Goal: Check status: Check status

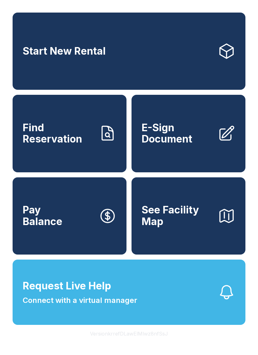
click at [158, 58] on link "Start New Rental" at bounding box center [129, 51] width 232 height 77
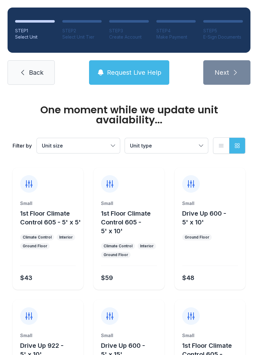
click at [39, 76] on span "Back" at bounding box center [36, 72] width 14 height 9
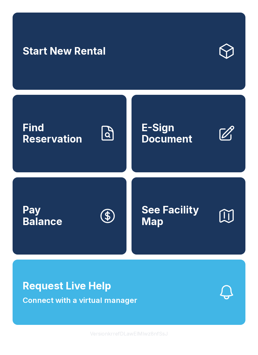
click at [91, 156] on link "Find Reservation" at bounding box center [70, 133] width 114 height 77
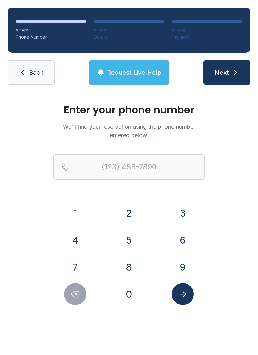
click at [77, 242] on button "4" at bounding box center [75, 240] width 22 height 22
type input "(4"
click at [70, 297] on button "Delete number" at bounding box center [75, 294] width 22 height 22
click at [124, 272] on button "8" at bounding box center [129, 267] width 22 height 22
click at [126, 302] on button "0" at bounding box center [129, 294] width 22 height 22
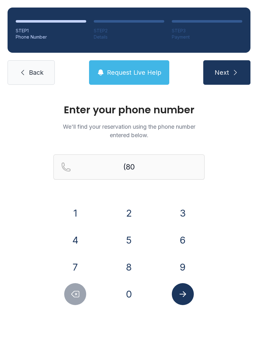
click at [182, 215] on button "3" at bounding box center [183, 213] width 22 height 22
click at [134, 238] on button "5" at bounding box center [129, 240] width 22 height 22
click at [77, 268] on button "7" at bounding box center [75, 267] width 22 height 22
click at [81, 272] on button "7" at bounding box center [75, 267] width 22 height 22
click at [77, 243] on button "4" at bounding box center [75, 240] width 22 height 22
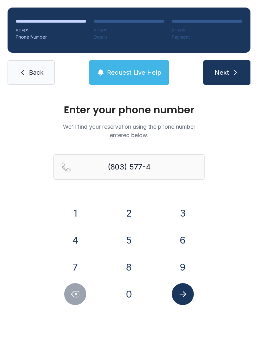
click at [74, 218] on button "1" at bounding box center [75, 213] width 22 height 22
click at [177, 238] on button "6" at bounding box center [183, 240] width 22 height 22
click at [129, 241] on button "5" at bounding box center [129, 240] width 22 height 22
click at [189, 296] on button "Submit lookup form" at bounding box center [183, 294] width 22 height 22
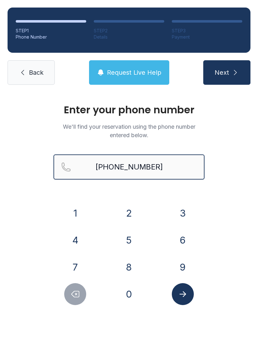
type input "[PHONE_NUMBER]"
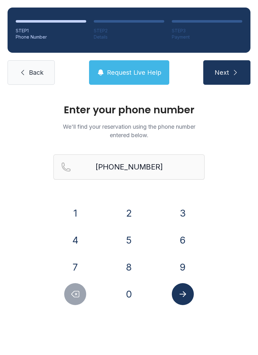
click at [230, 79] on button "Next" at bounding box center [226, 72] width 47 height 25
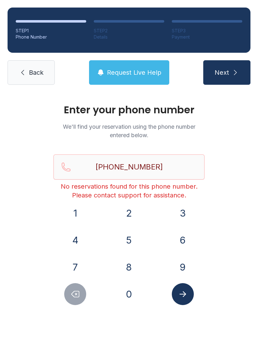
click at [222, 75] on span "Next" at bounding box center [221, 72] width 14 height 9
click at [233, 69] on icon "submit" at bounding box center [235, 73] width 8 height 8
click at [128, 25] on li "STEP 2 Details" at bounding box center [129, 30] width 70 height 20
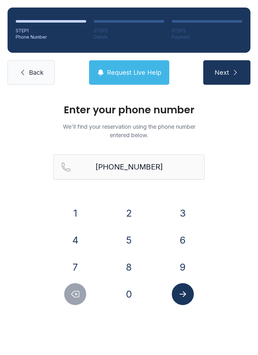
click at [38, 74] on span "Back" at bounding box center [36, 72] width 14 height 9
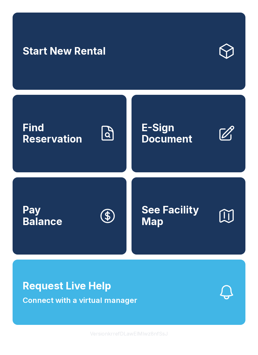
click at [143, 312] on button "Request Live Help Connect with a virtual manager" at bounding box center [129, 292] width 232 height 65
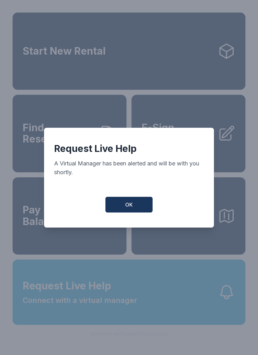
click at [135, 206] on button "OK" at bounding box center [128, 205] width 47 height 16
